Goal: Communication & Community: Share content

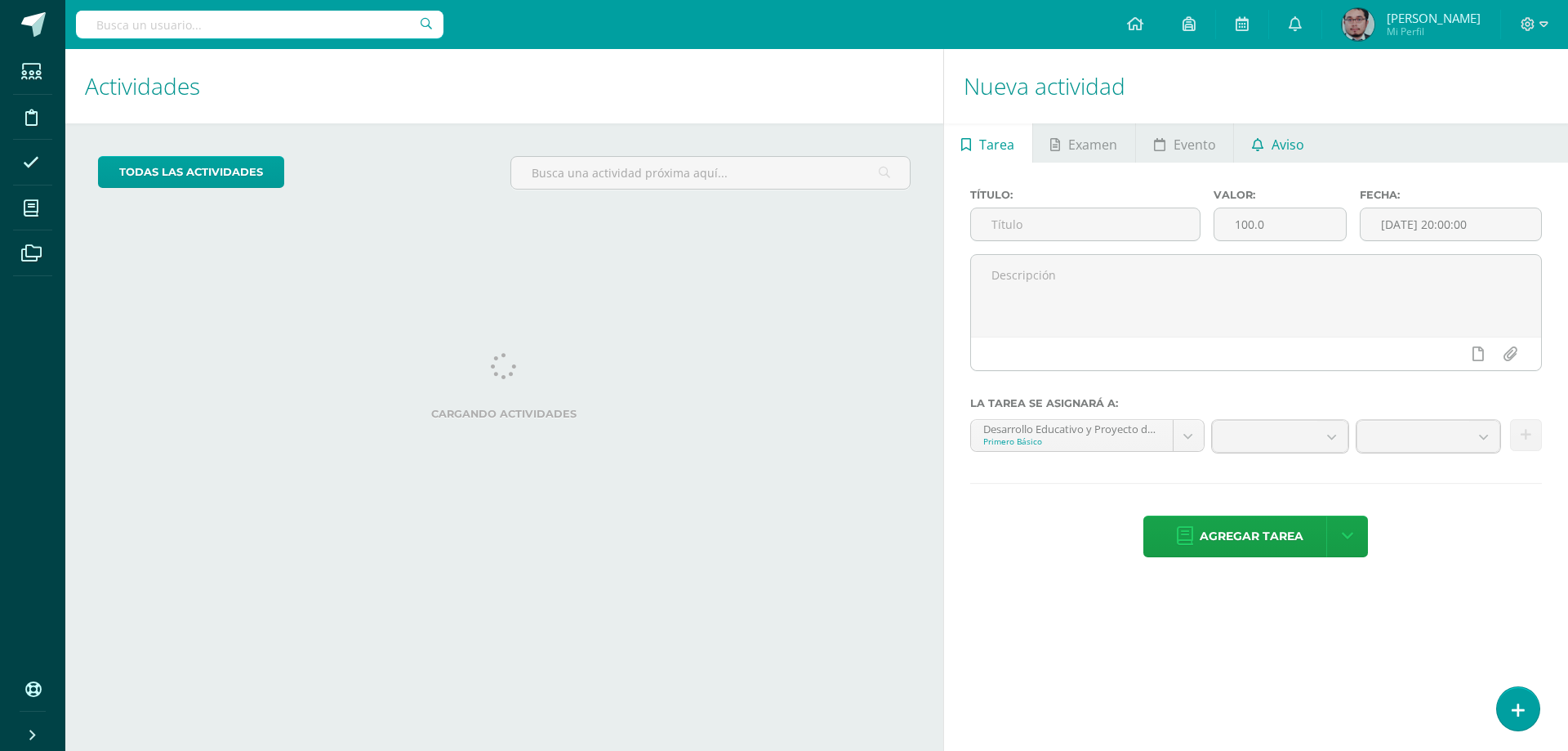
click at [1293, 147] on span "Aviso" at bounding box center [1287, 145] width 33 height 39
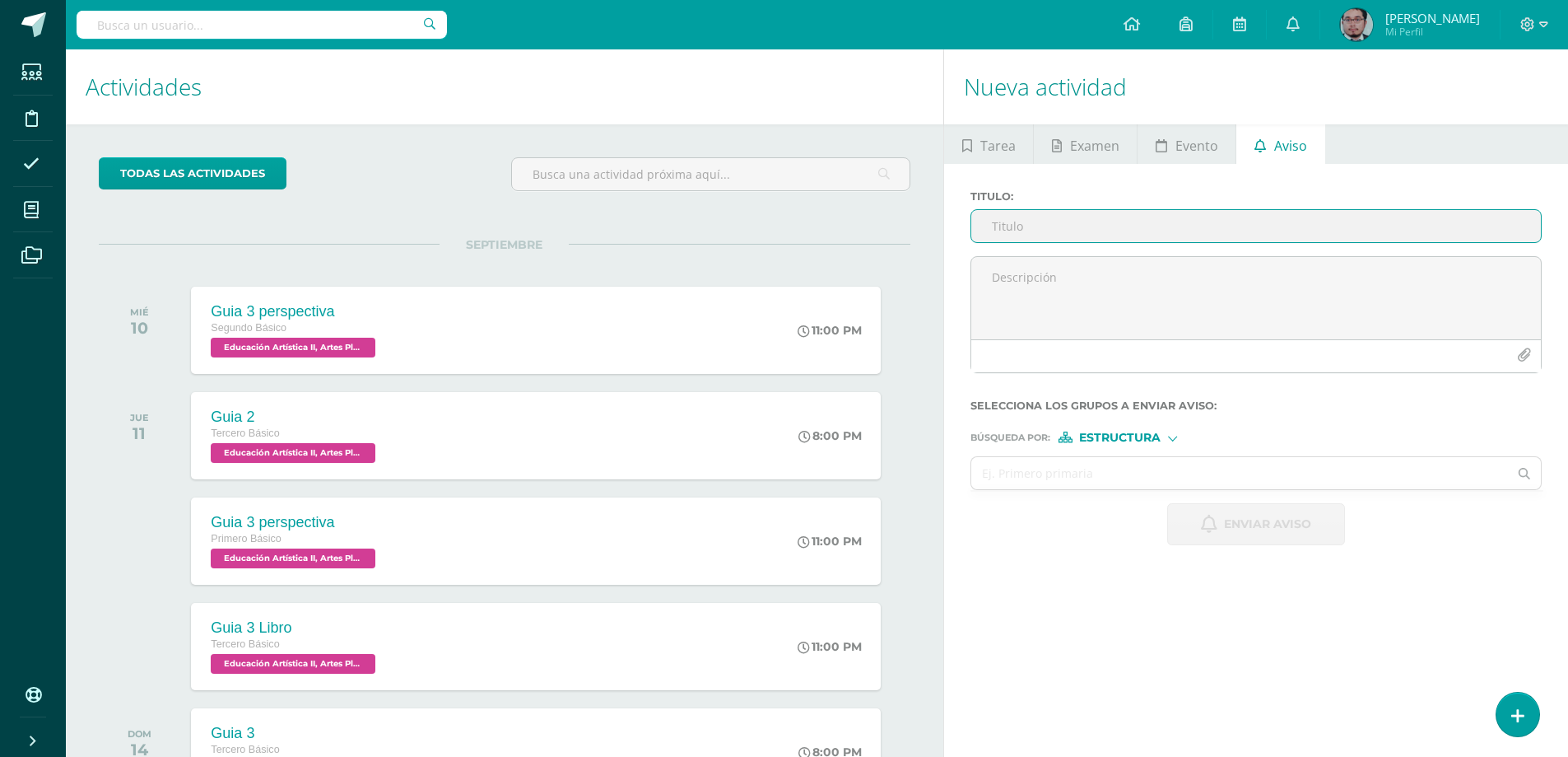
click at [1127, 214] on input "Titulo :" at bounding box center [1256, 226] width 570 height 32
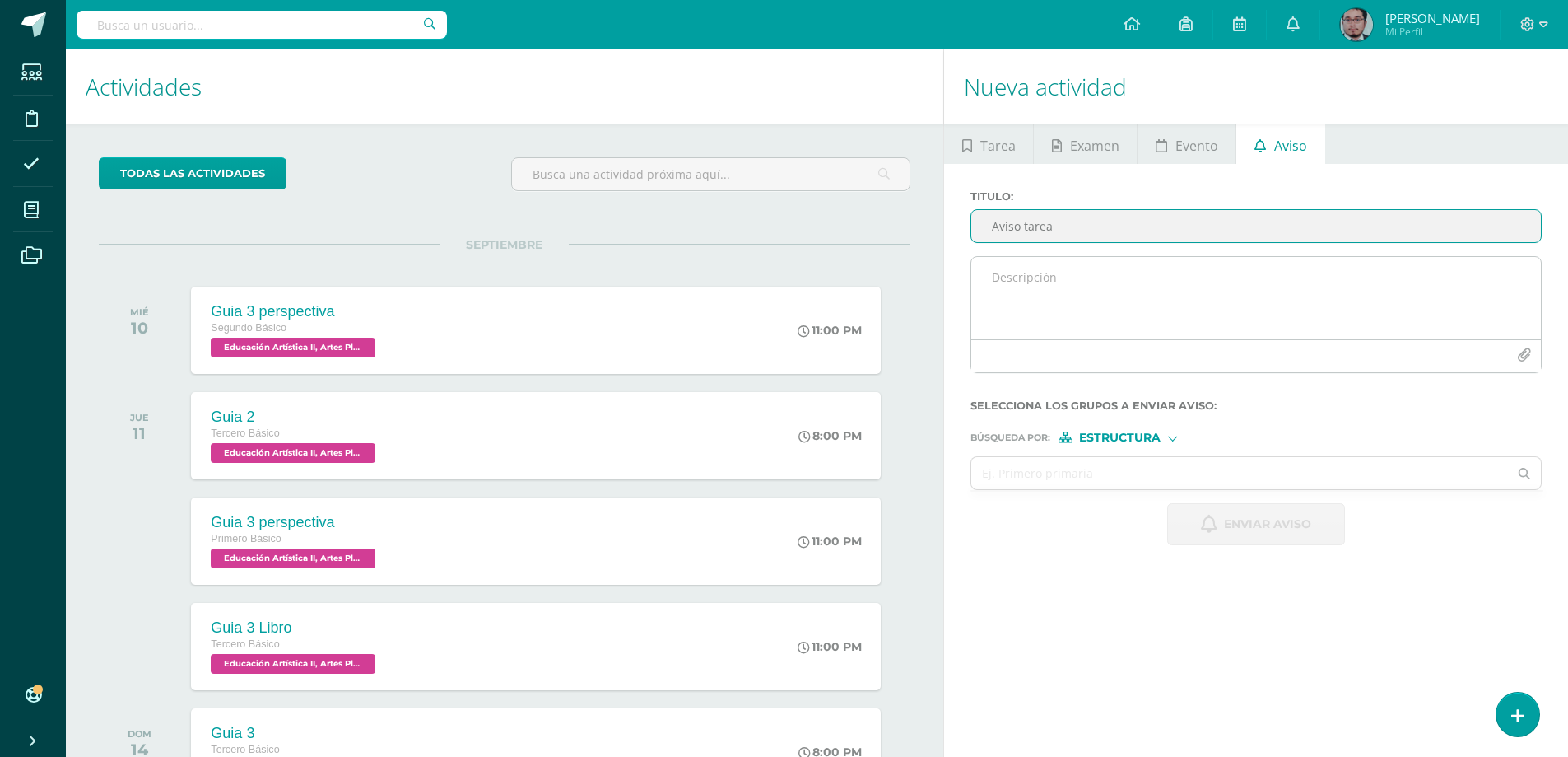
type input "Aviso tarea"
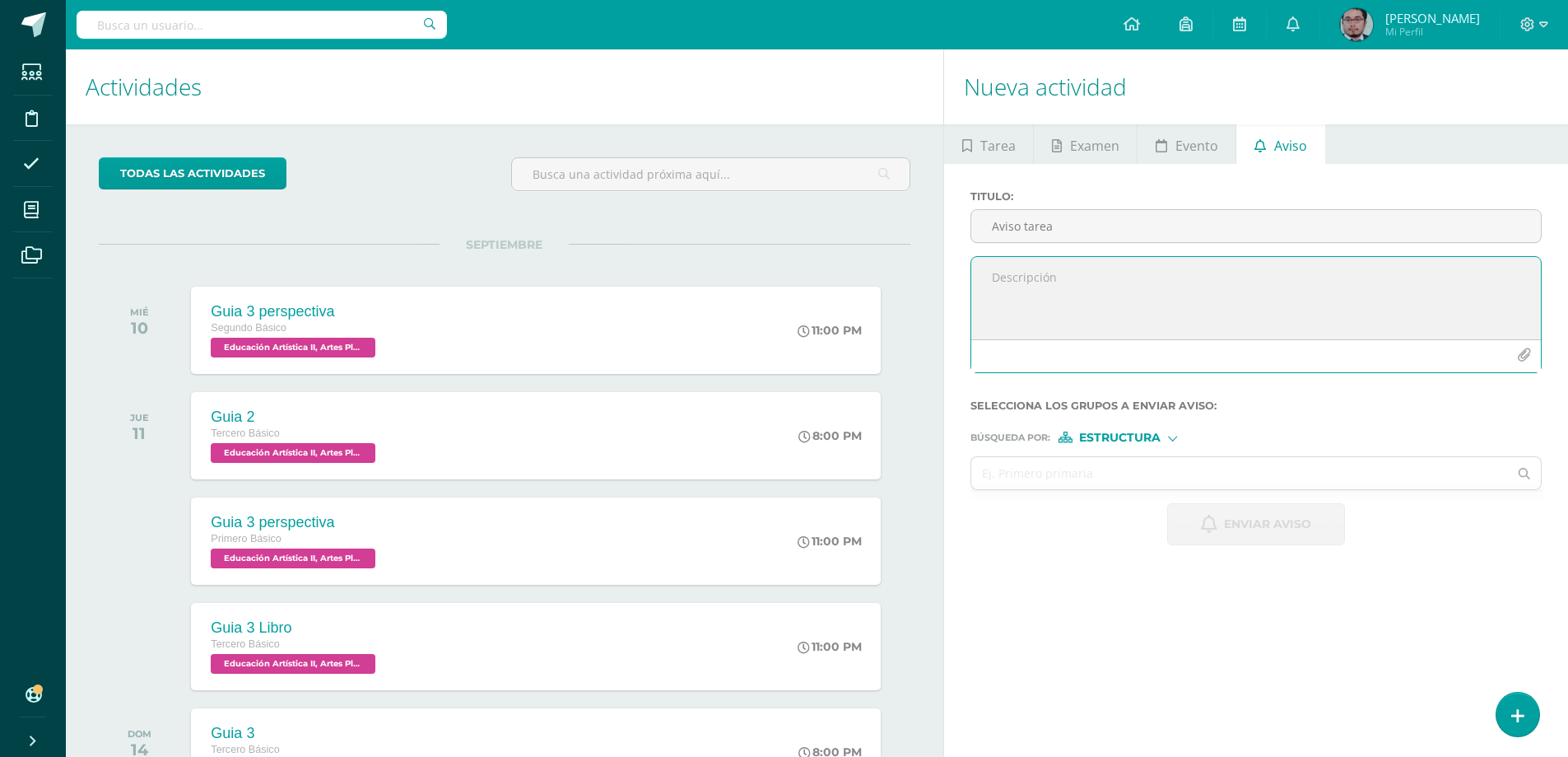
click at [1259, 321] on textarea at bounding box center [1256, 298] width 570 height 83
type textarea "Traer terminado su ejercicio de los volumenes con fondo de cielo"
click at [1153, 467] on input "text" at bounding box center [1239, 473] width 536 height 32
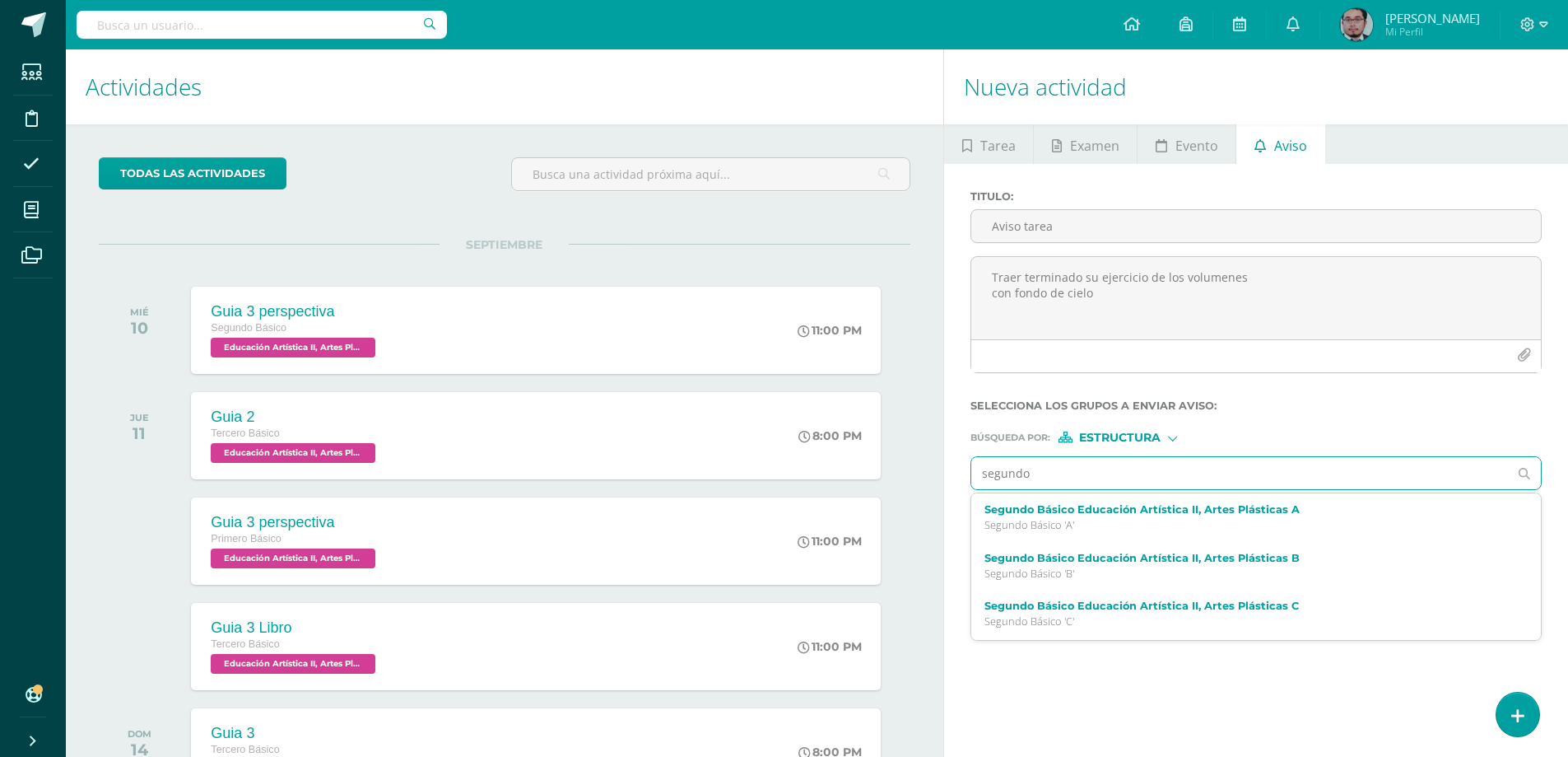
type input "segundo d"
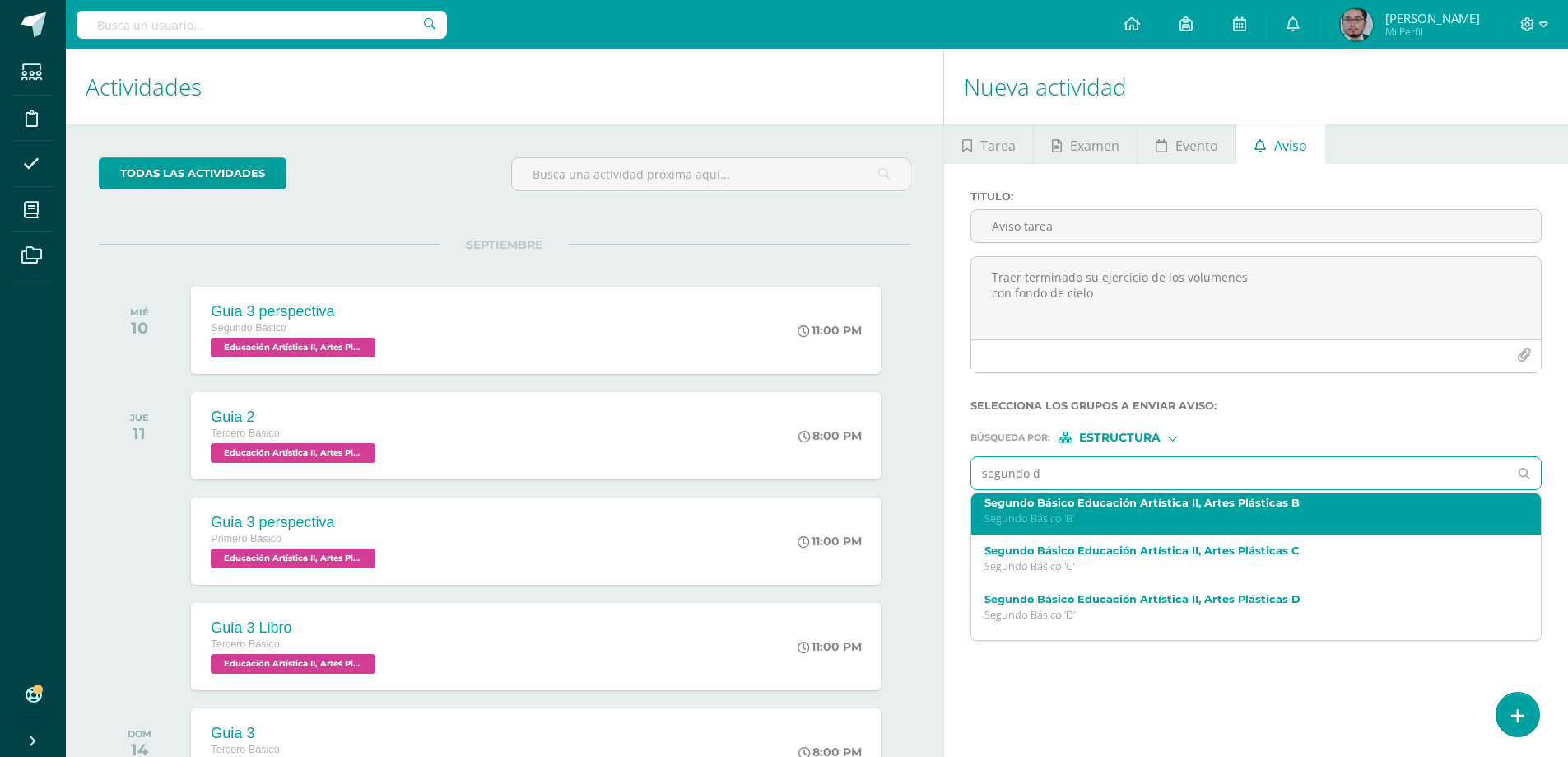
scroll to position [83, 0]
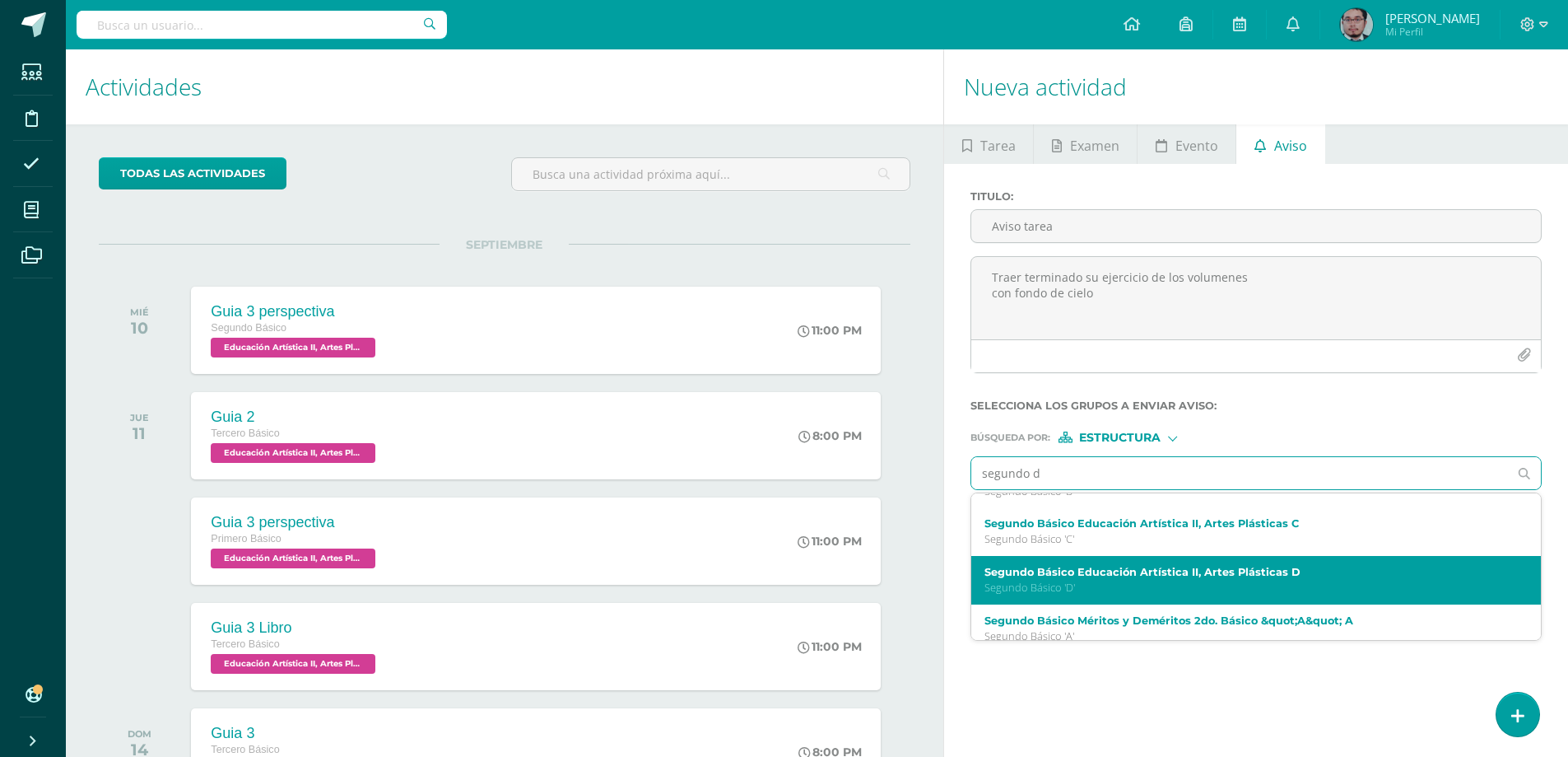
click at [1103, 570] on label "Segundo Básico Educación Artística II, Artes Plásticas D" at bounding box center [1243, 572] width 519 height 13
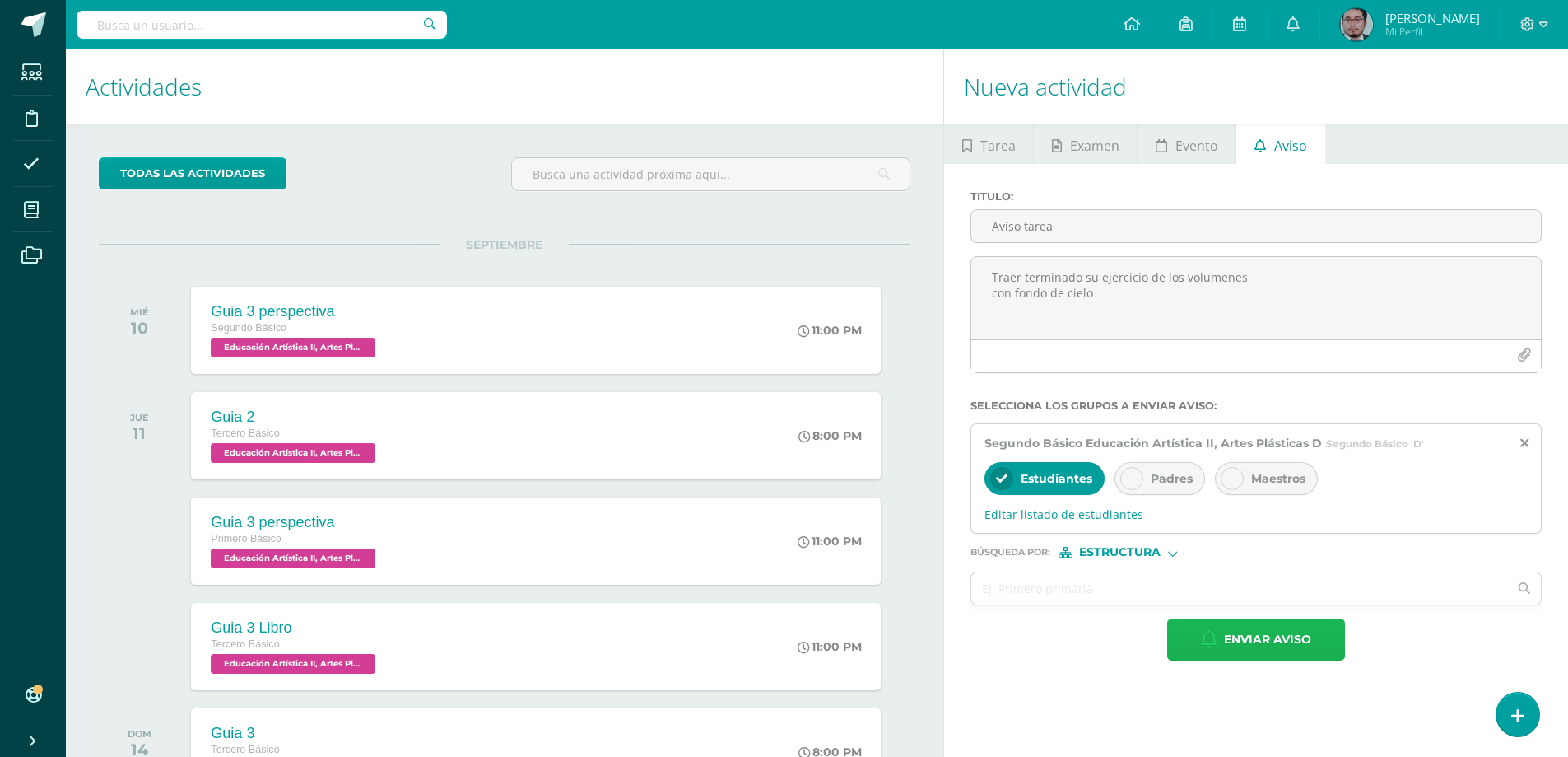
click at [1259, 636] on span "Enviar aviso" at bounding box center [1268, 639] width 88 height 40
